Goal: Check status: Check status

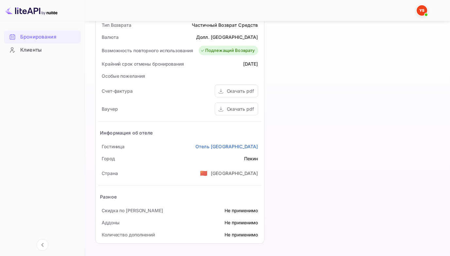
click at [9, 12] on img at bounding box center [31, 10] width 52 height 10
click at [28, 34] on ya-tr-span "Бронирования" at bounding box center [38, 37] width 36 height 8
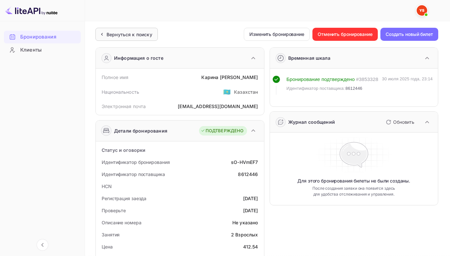
click at [122, 34] on ya-tr-span "Вернуться к поиску" at bounding box center [130, 35] width 46 height 6
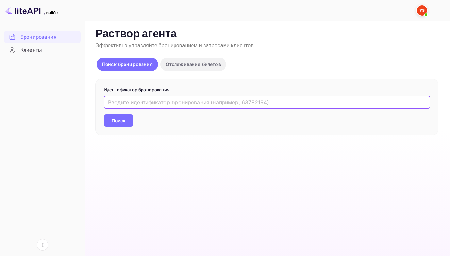
click at [177, 104] on input "text" at bounding box center [267, 102] width 327 height 13
paste input "9138885"
click at [104, 114] on button "Поиск" at bounding box center [119, 120] width 30 height 13
type input "9138885"
click at [104, 114] on button "Поиск" at bounding box center [119, 120] width 30 height 13
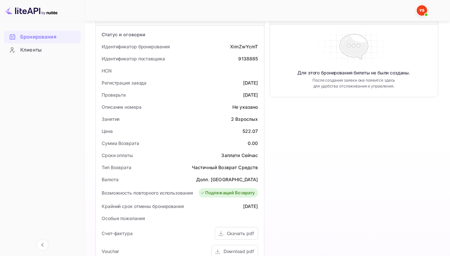
scroll to position [164, 0]
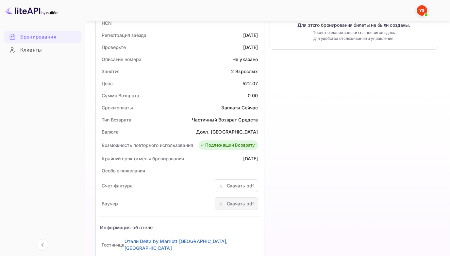
click at [230, 206] on ya-tr-span "Скачать pdf" at bounding box center [240, 204] width 27 height 6
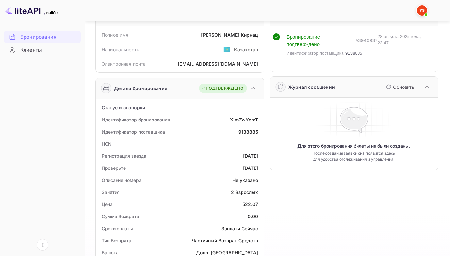
scroll to position [29, 0]
